Goal: Book appointment/travel/reservation

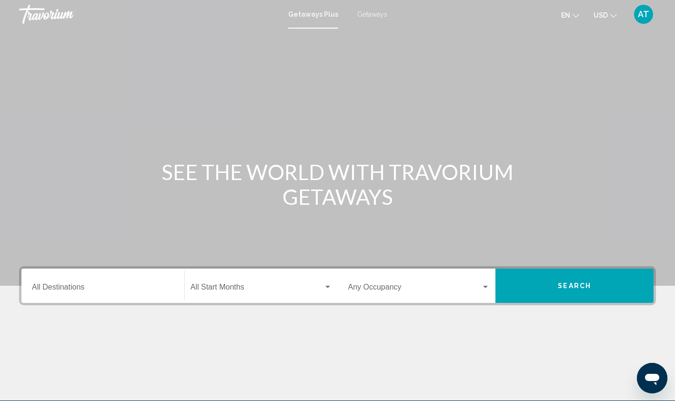
click at [327, 287] on div "Search widget" at bounding box center [327, 287] width 5 height 2
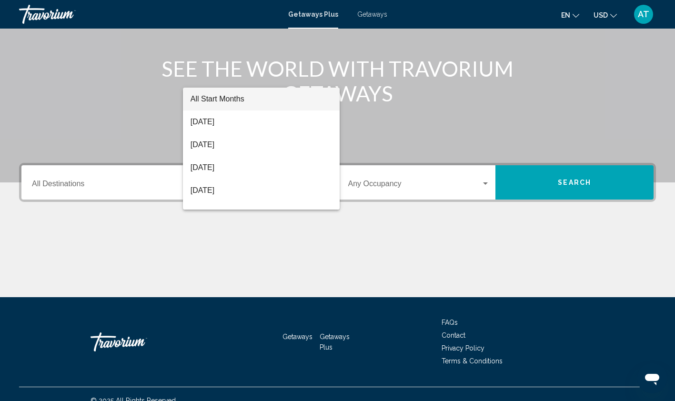
scroll to position [116, 0]
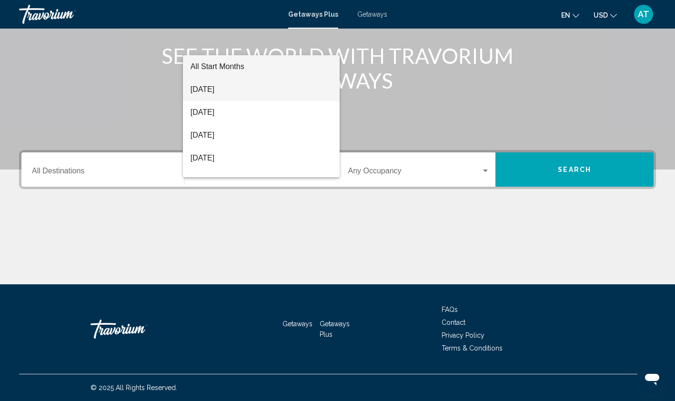
click at [277, 91] on span "[DATE]" at bounding box center [262, 89] width 142 height 23
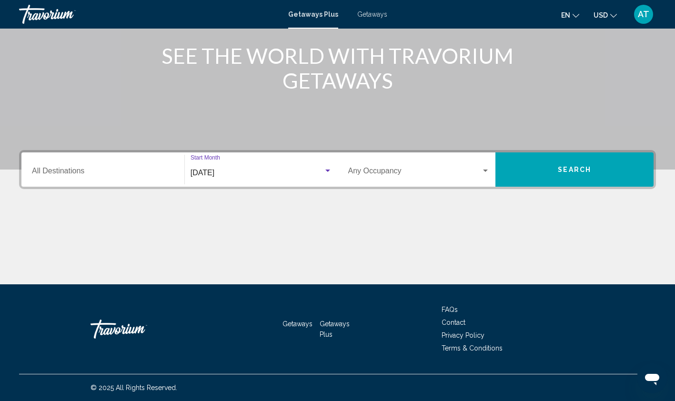
click at [482, 176] on div "Search widget" at bounding box center [419, 173] width 142 height 9
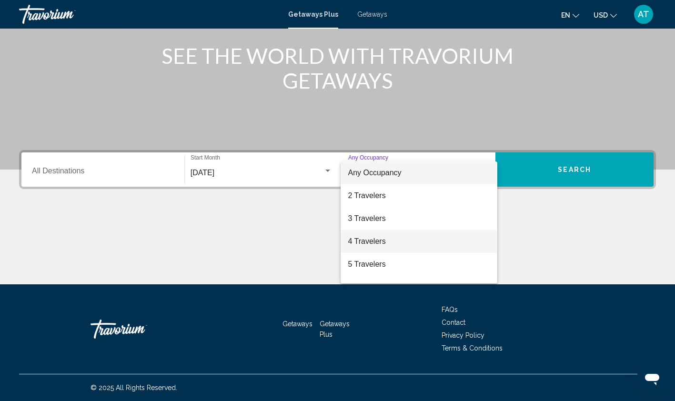
click at [368, 245] on span "4 Travelers" at bounding box center [419, 241] width 142 height 23
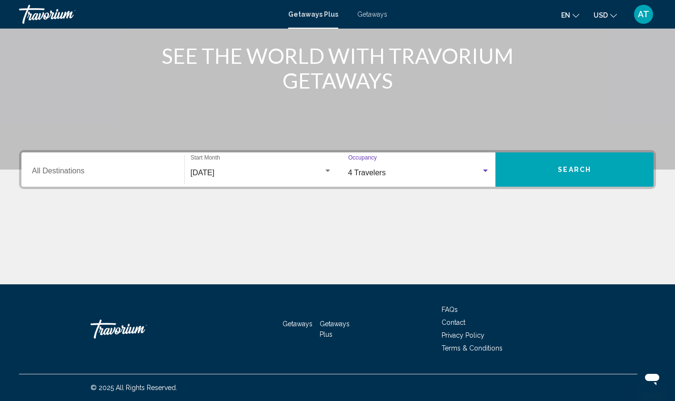
click at [117, 173] on input "Destination All Destinations" at bounding box center [103, 173] width 142 height 9
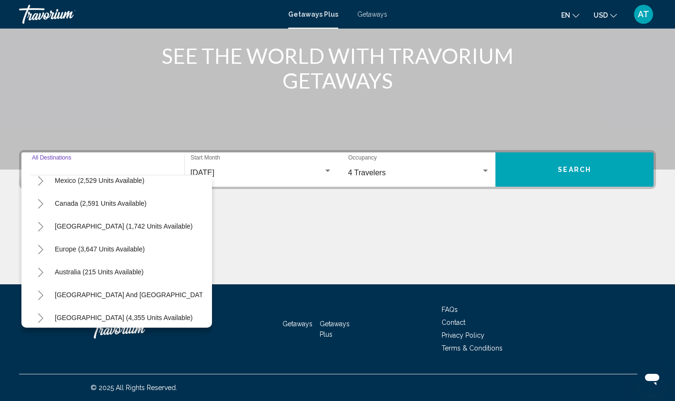
scroll to position [0, 0]
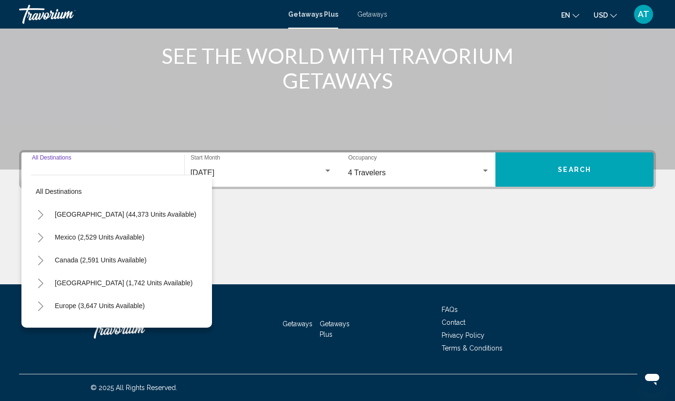
click at [125, 219] on button "[GEOGRAPHIC_DATA] (44,373 units available)" at bounding box center [125, 214] width 151 height 22
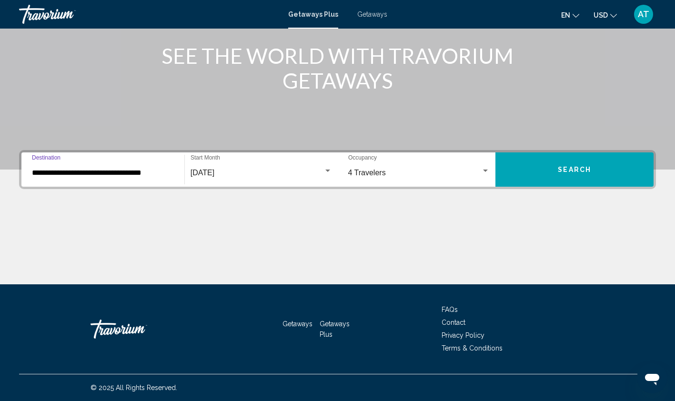
click at [126, 177] on input "**********" at bounding box center [103, 173] width 142 height 9
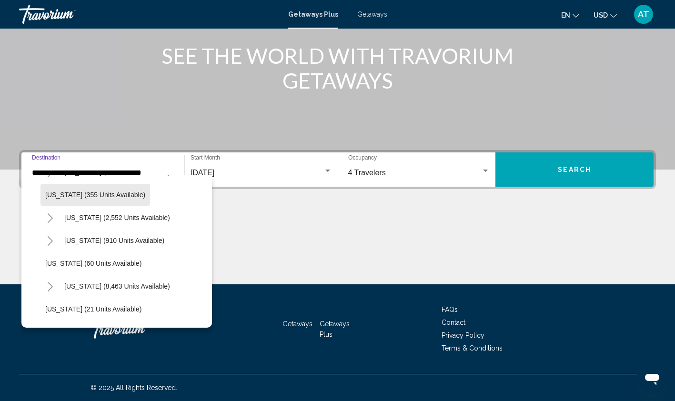
scroll to position [88, 0]
click at [137, 223] on button "[US_STATE] (2,552 units available)" at bounding box center [117, 218] width 115 height 22
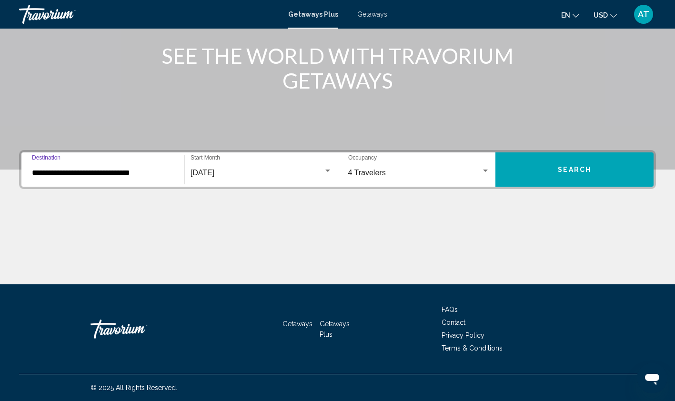
click at [136, 174] on input "**********" at bounding box center [103, 173] width 142 height 9
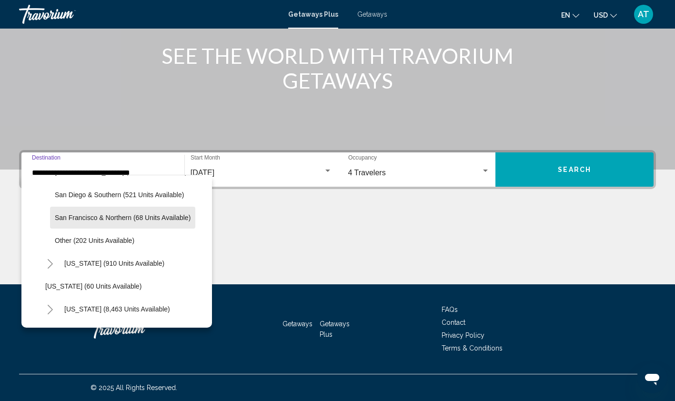
scroll to position [204, 0]
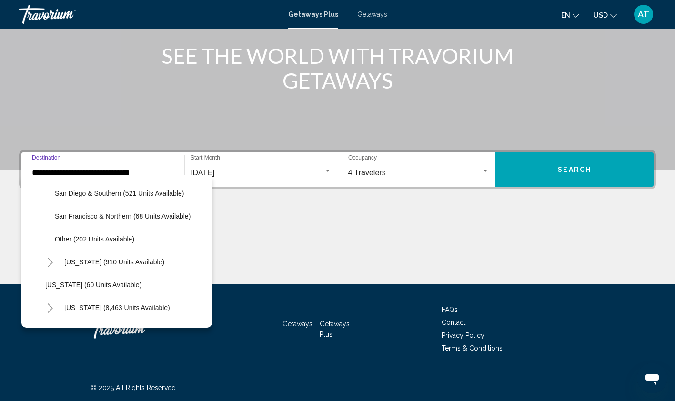
click at [146, 221] on button "San Francisco & Northern (68 units available)" at bounding box center [122, 216] width 145 height 22
type input "**********"
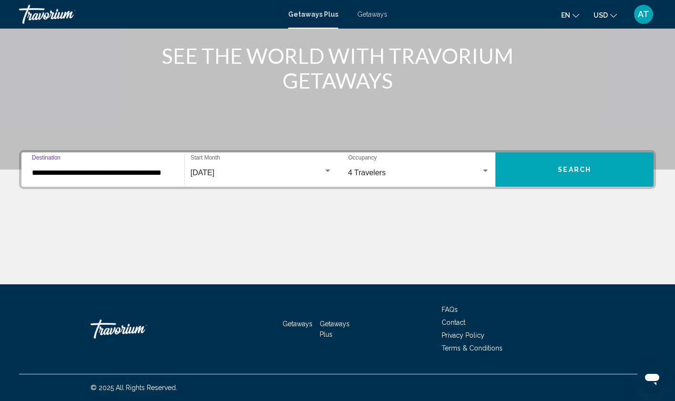
click at [160, 173] on input "**********" at bounding box center [103, 173] width 142 height 9
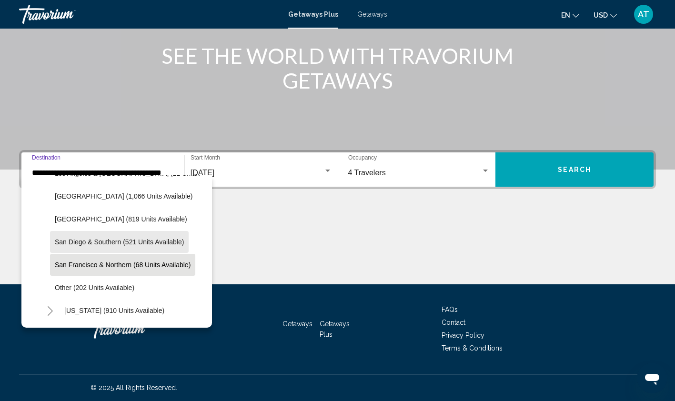
scroll to position [160, 0]
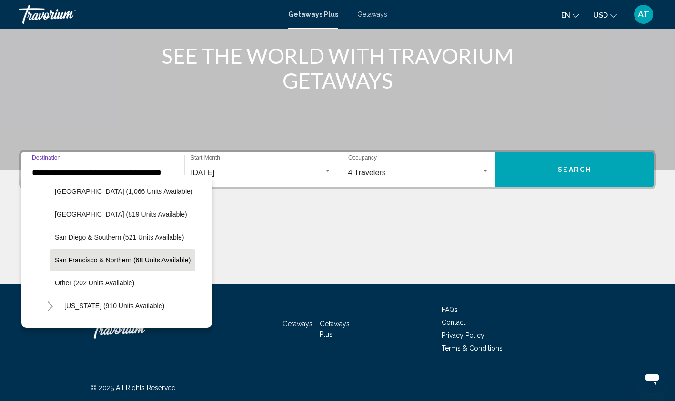
click at [170, 265] on button "San Francisco & Northern (68 units available)" at bounding box center [122, 260] width 145 height 22
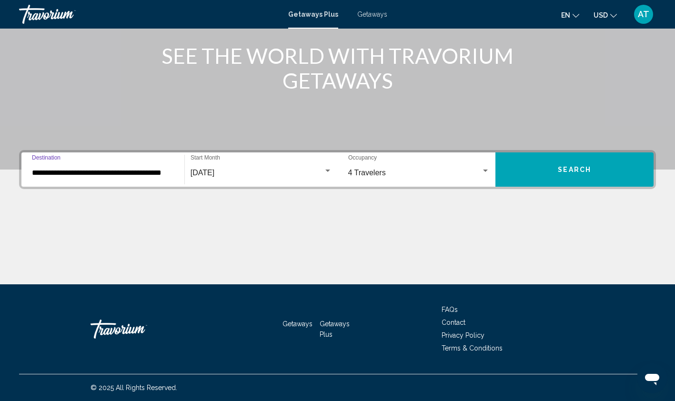
click at [563, 172] on span "Search" at bounding box center [574, 170] width 33 height 8
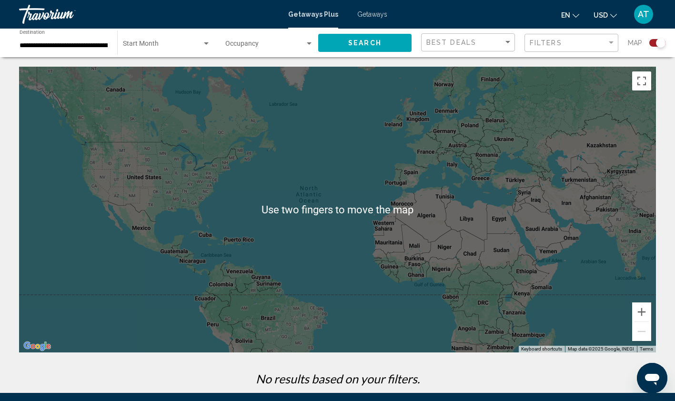
click at [175, 194] on div "Main content" at bounding box center [337, 210] width 637 height 286
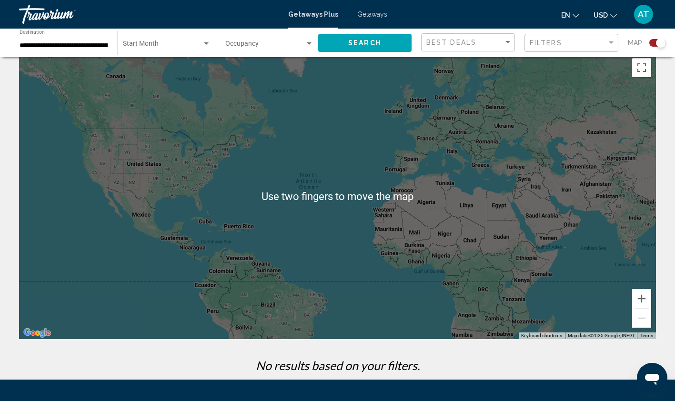
scroll to position [10, 0]
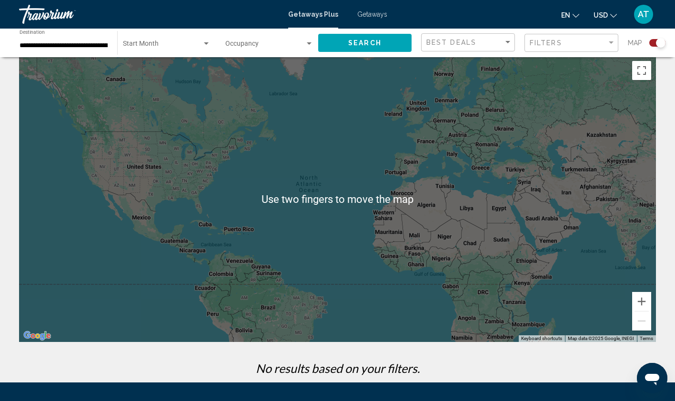
click at [212, 195] on div "Main content" at bounding box center [337, 199] width 637 height 286
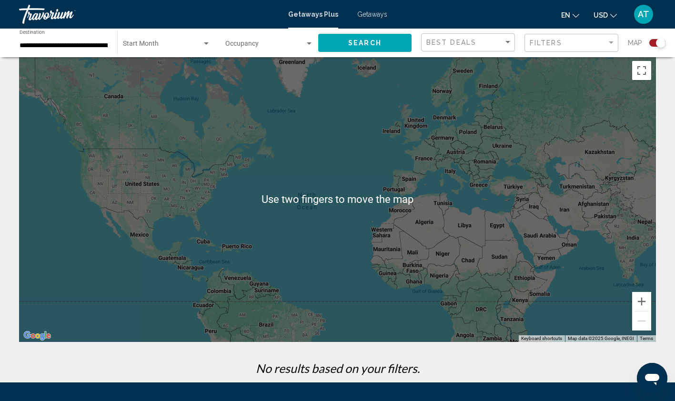
scroll to position [0, 0]
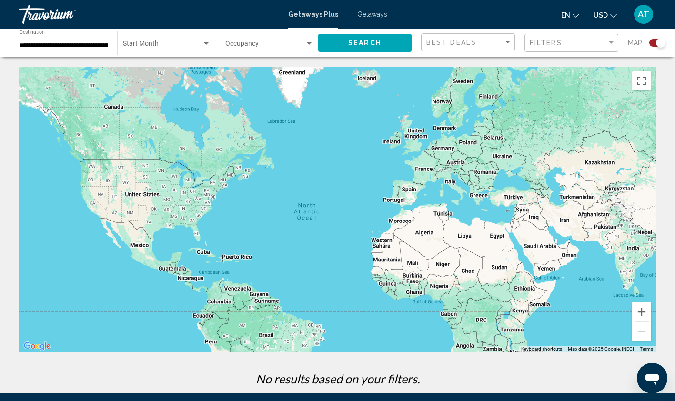
click at [211, 240] on div "Main content" at bounding box center [337, 210] width 637 height 286
click at [212, 237] on div "Main content" at bounding box center [337, 210] width 637 height 286
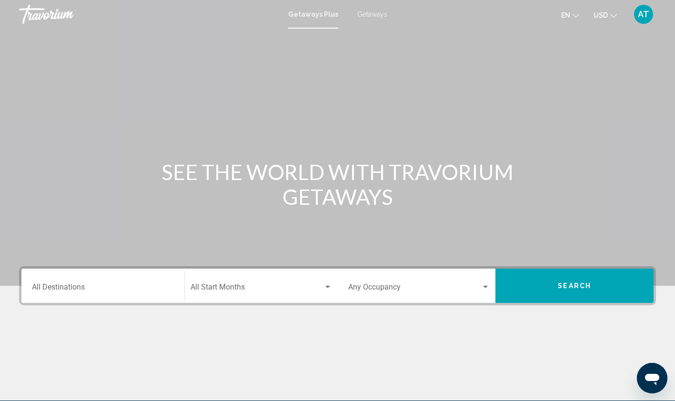
click at [76, 288] on input "Destination All Destinations" at bounding box center [103, 289] width 142 height 9
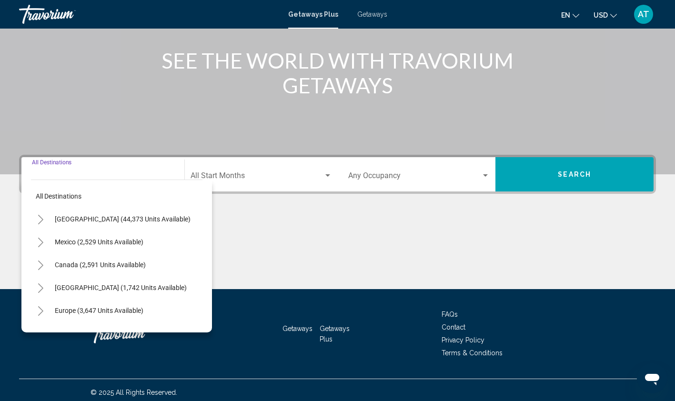
scroll to position [116, 0]
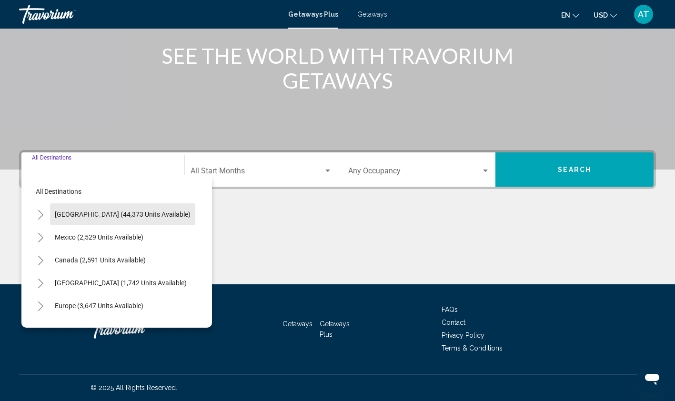
click at [138, 218] on span "[GEOGRAPHIC_DATA] (44,373 units available)" at bounding box center [123, 215] width 136 height 8
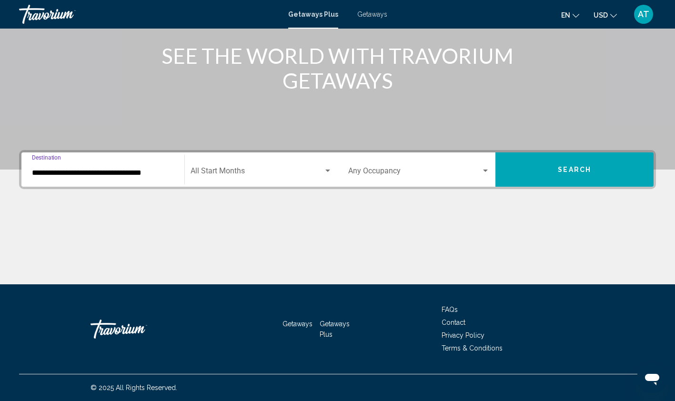
click at [130, 174] on input "**********" at bounding box center [103, 173] width 142 height 9
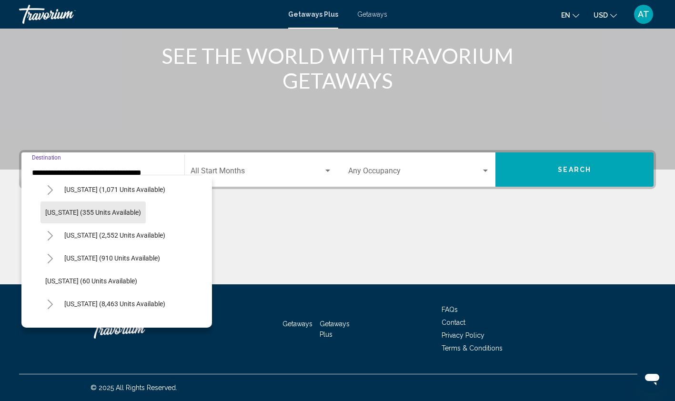
scroll to position [68, 0]
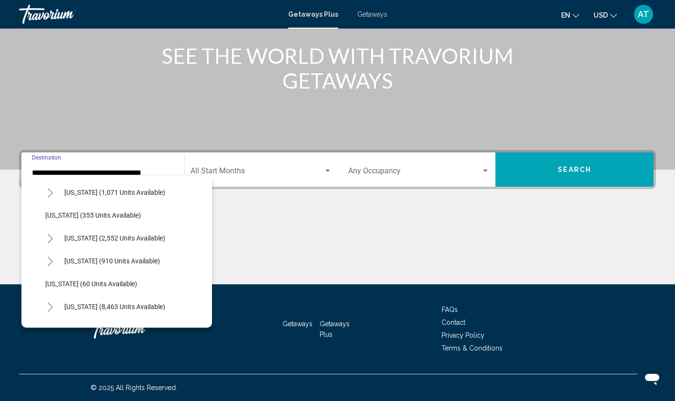
click at [129, 245] on button "[US_STATE] (2,552 units available)" at bounding box center [115, 238] width 111 height 22
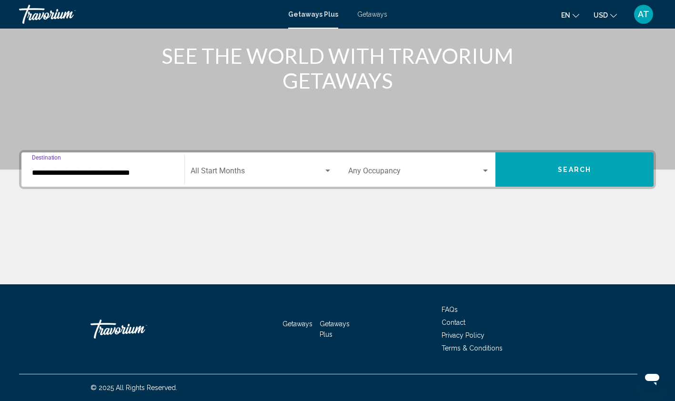
click at [131, 176] on input "**********" at bounding box center [103, 173] width 142 height 9
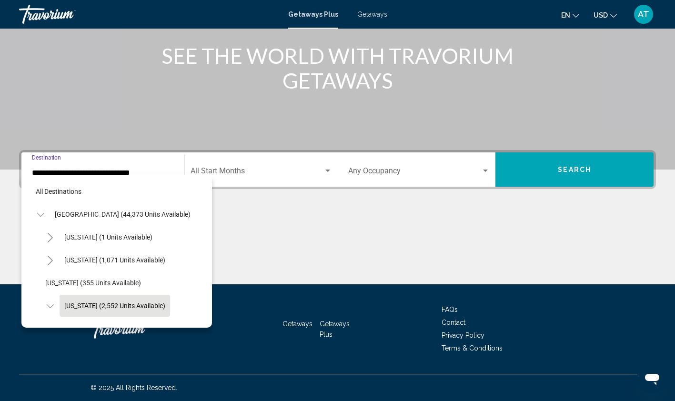
scroll to position [60, 0]
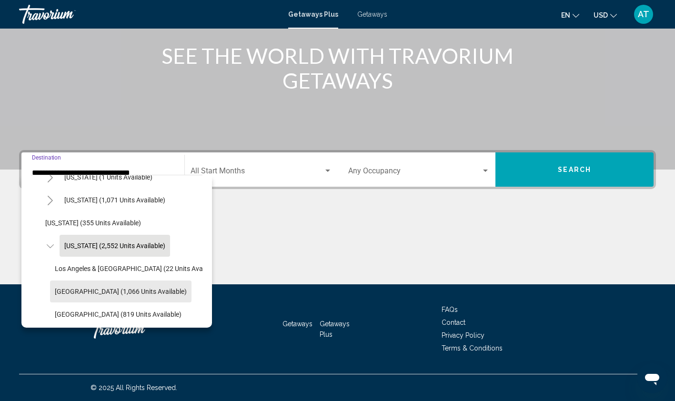
click at [127, 296] on button "[GEOGRAPHIC_DATA] (1,066 units available)" at bounding box center [121, 292] width 142 height 22
type input "**********"
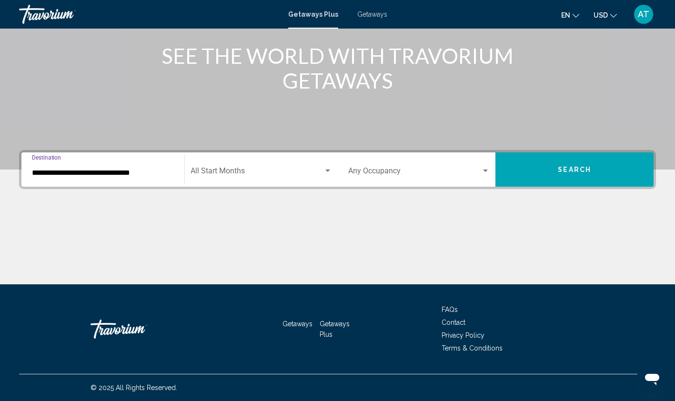
click at [321, 177] on span "Search widget" at bounding box center [257, 173] width 133 height 9
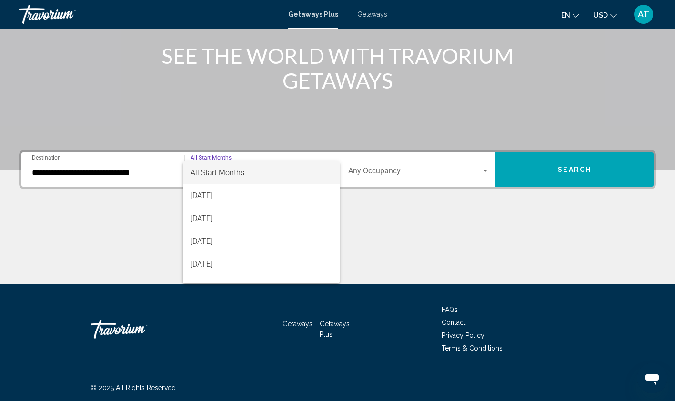
click at [248, 198] on span "[DATE]" at bounding box center [262, 195] width 142 height 23
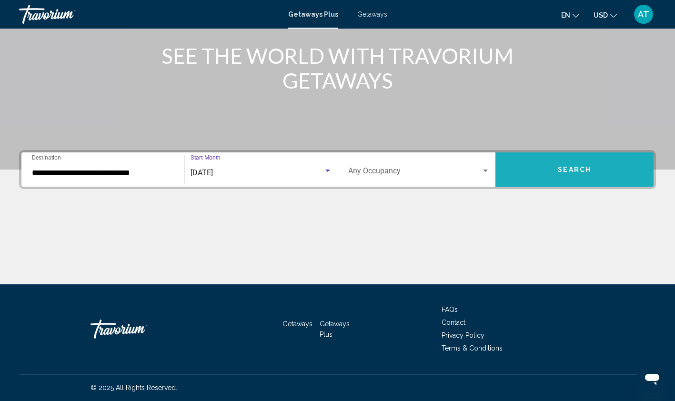
click at [559, 167] on span "Search" at bounding box center [574, 170] width 33 height 8
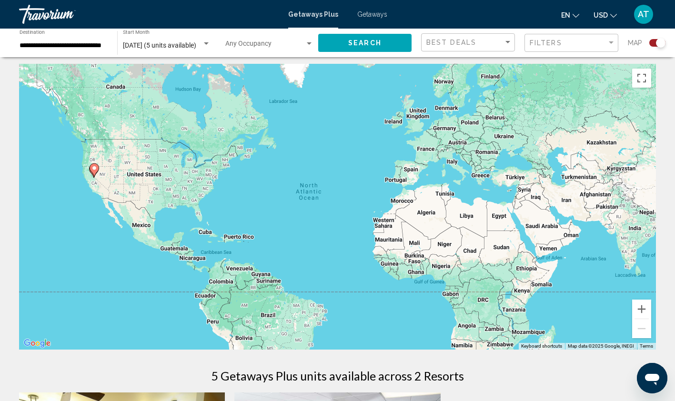
scroll to position [2, 0]
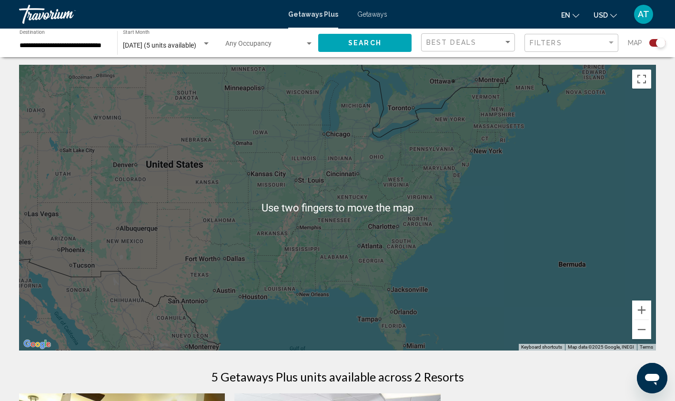
click at [144, 260] on div "To activate drag with keyboard, press Alt + Enter. Once in keyboard drag state,…" at bounding box center [337, 208] width 637 height 286
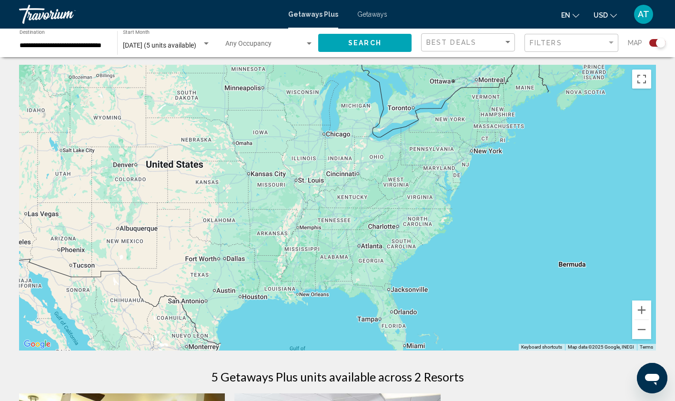
click at [152, 257] on div "To activate drag with keyboard, press Alt + Enter. Once in keyboard drag state,…" at bounding box center [337, 208] width 637 height 286
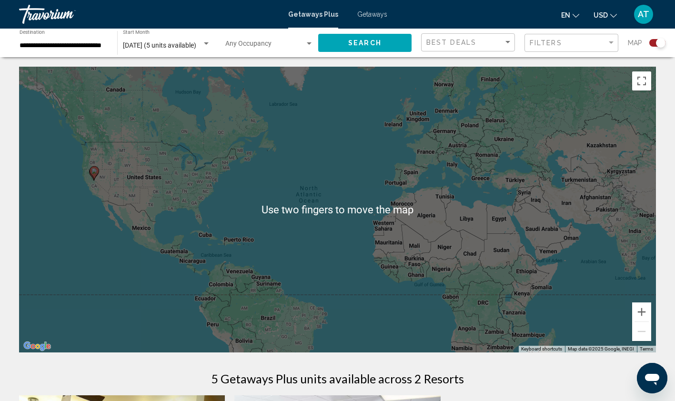
click at [267, 261] on div "To activate drag with keyboard, press Alt + Enter. Once in keyboard drag state,…" at bounding box center [337, 210] width 637 height 286
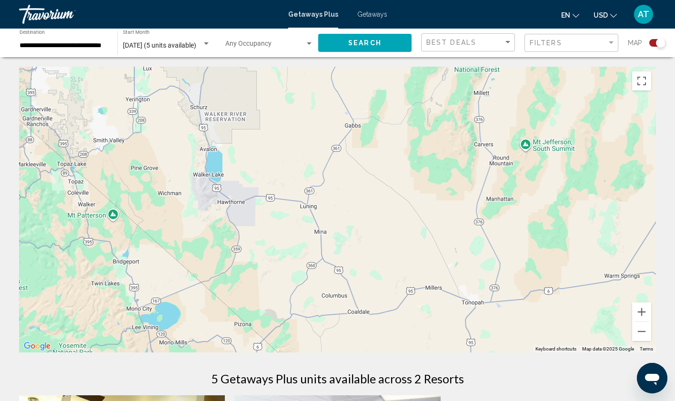
click at [125, 151] on div "To activate drag with keyboard, press Alt + Enter. Once in keyboard drag state,…" at bounding box center [337, 210] width 637 height 286
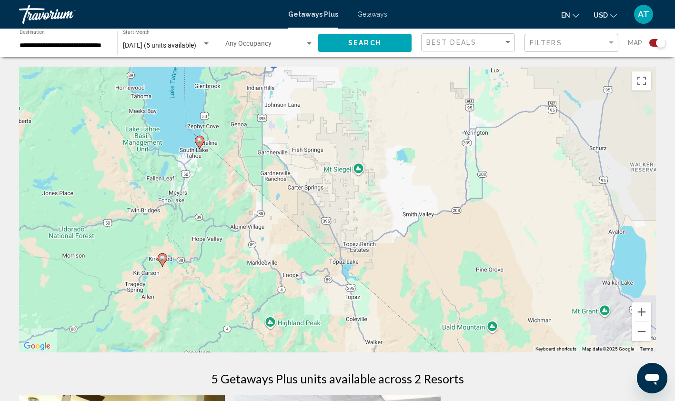
click at [199, 145] on icon "Main content" at bounding box center [199, 142] width 9 height 12
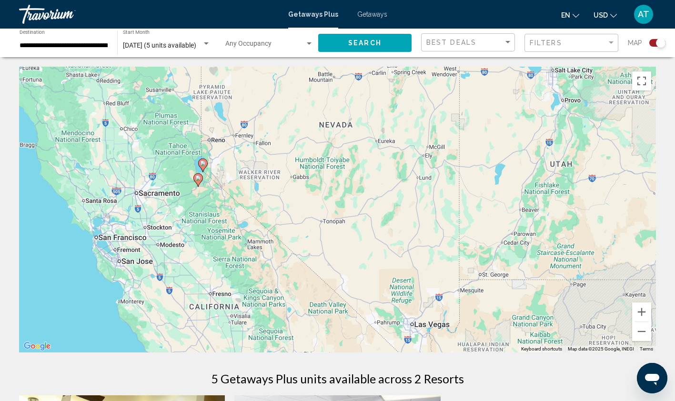
click at [203, 163] on image "Main content" at bounding box center [203, 164] width 6 height 6
type input "**********"
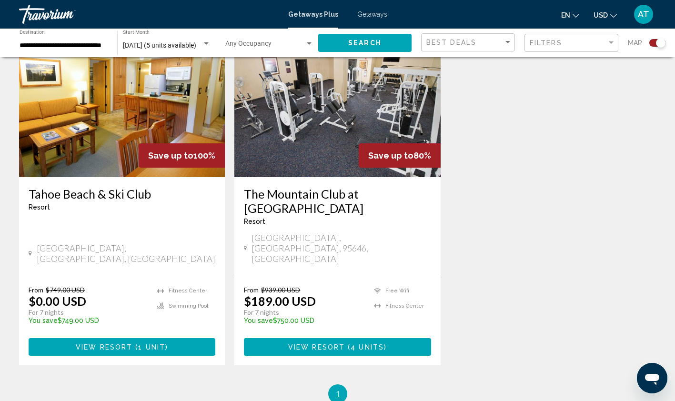
scroll to position [369, 0]
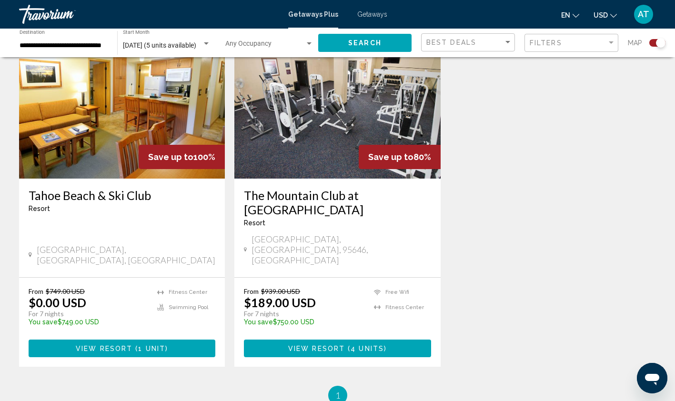
click at [335, 345] on span "View Resort" at bounding box center [316, 349] width 57 height 8
